Goal: Use online tool/utility: Utilize a website feature to perform a specific function

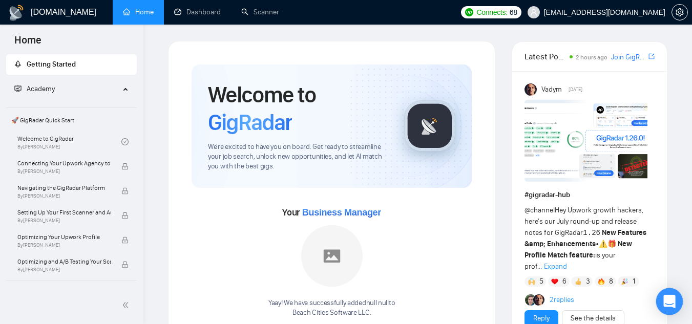
click at [668, 303] on icon "Open Intercom Messenger" at bounding box center [669, 301] width 12 height 13
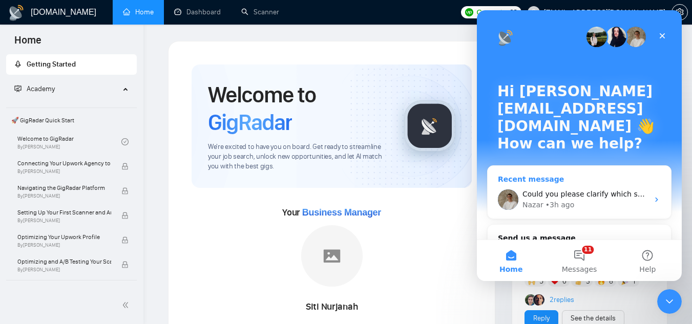
click at [563, 181] on div "Could you please clarify which specific payment you’d like refunded? Nazar • 3h…" at bounding box center [579, 200] width 183 height 38
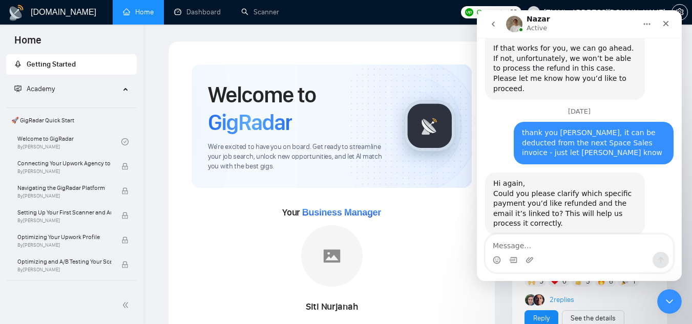
scroll to position [1018, 0]
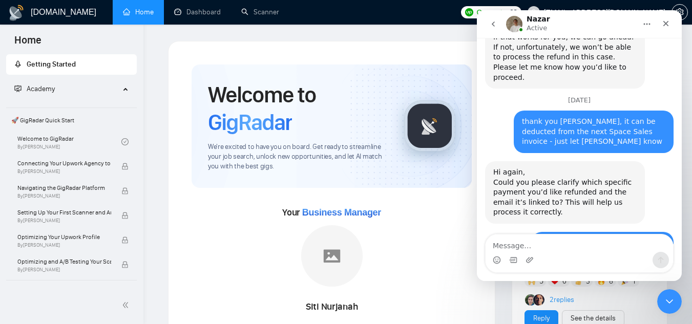
click at [559, 251] on textarea "Message…" at bounding box center [579, 243] width 187 height 17
type textarea "the last subscription - $250"
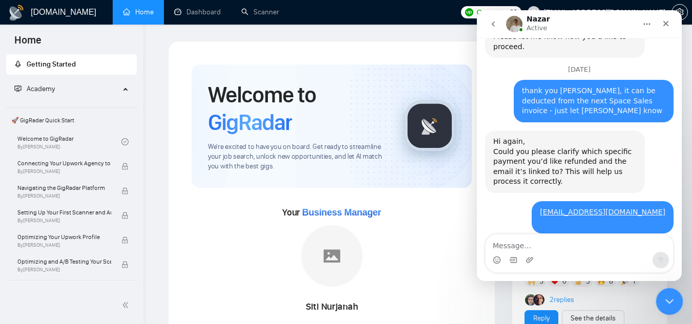
click at [669, 312] on div "Close Intercom Messenger" at bounding box center [668, 300] width 25 height 25
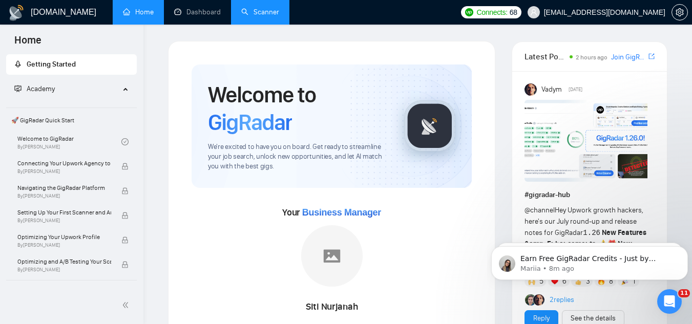
click at [275, 16] on link "Scanner" at bounding box center [260, 12] width 38 height 9
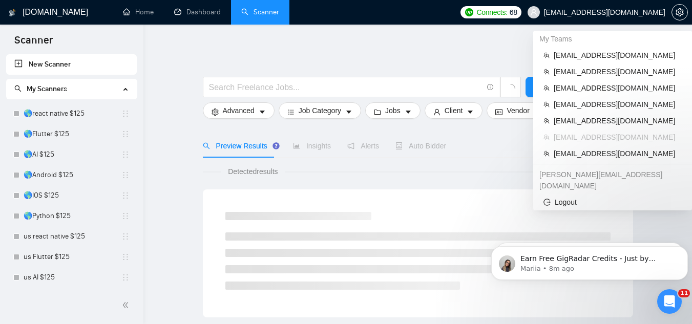
click at [596, 12] on span "[EMAIL_ADDRESS][DOMAIN_NAME]" at bounding box center [604, 12] width 121 height 0
click at [577, 53] on span "[EMAIL_ADDRESS][DOMAIN_NAME]" at bounding box center [618, 55] width 128 height 11
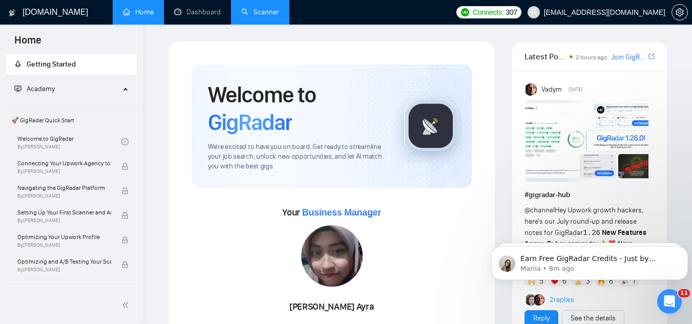
click at [276, 13] on link "Scanner" at bounding box center [260, 12] width 38 height 9
